Goal: Register for event/course

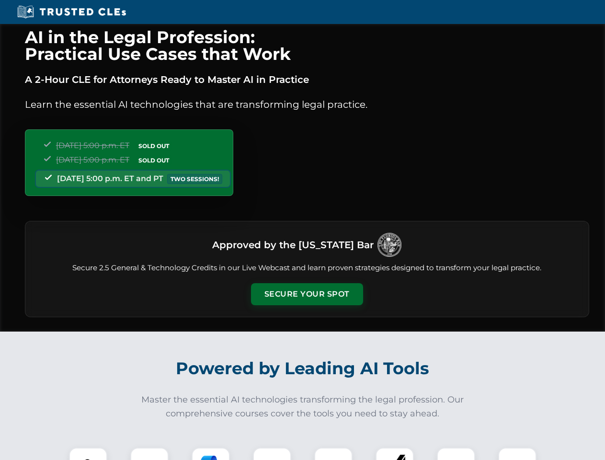
click at [307, 294] on button "Secure Your Spot" at bounding box center [307, 294] width 112 height 22
click at [88, 454] on img at bounding box center [88, 467] width 28 height 28
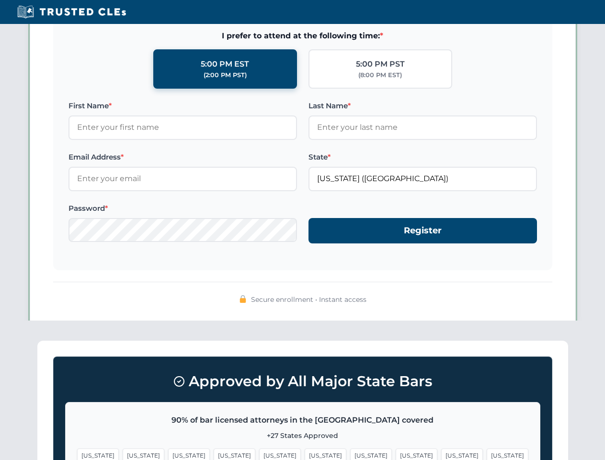
click at [350, 454] on span "[US_STATE]" at bounding box center [371, 456] width 42 height 14
click at [441, 454] on span "[US_STATE]" at bounding box center [462, 456] width 42 height 14
